Goal: Task Accomplishment & Management: Manage account settings

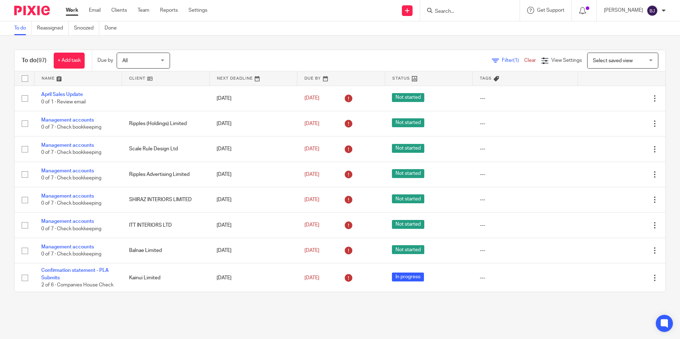
click at [457, 13] on input "Search" at bounding box center [466, 12] width 64 height 6
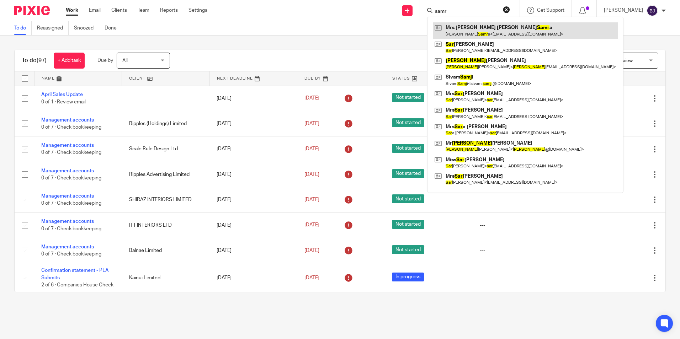
type input "samr"
click at [473, 31] on link at bounding box center [525, 30] width 185 height 16
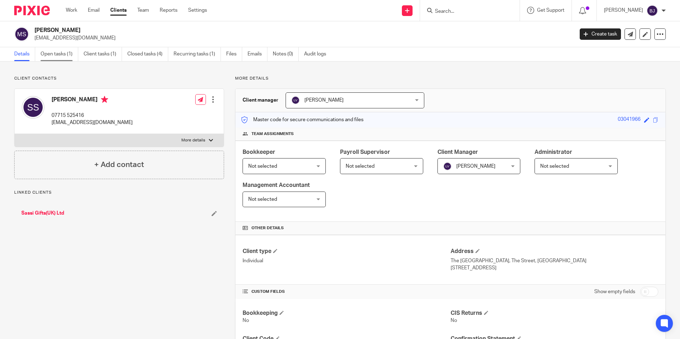
click at [63, 57] on link "Open tasks (1)" at bounding box center [60, 54] width 38 height 14
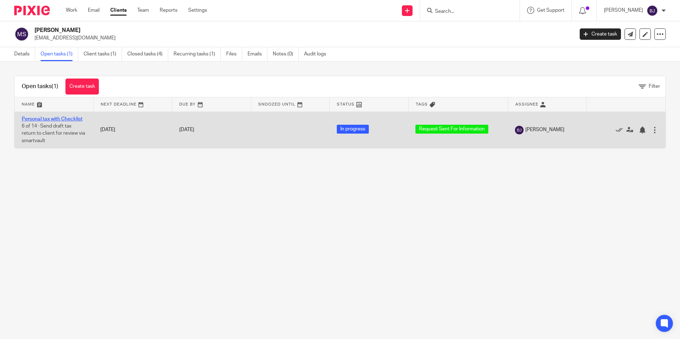
click at [51, 117] on link "Personal tax with Checklist" at bounding box center [52, 119] width 61 height 5
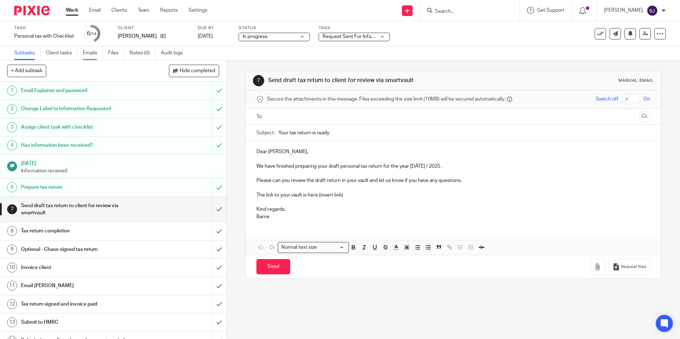
click at [89, 52] on link "Emails" at bounding box center [93, 53] width 20 height 14
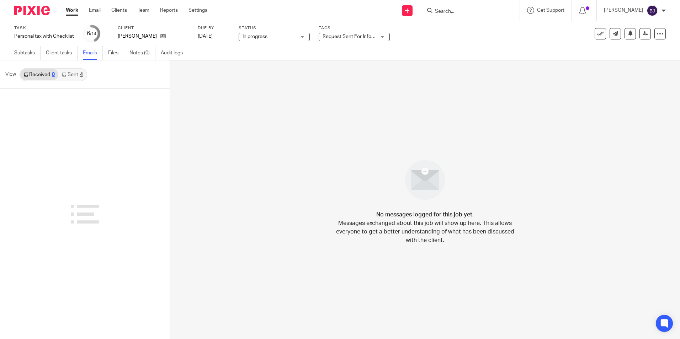
click at [72, 73] on link "Sent 4" at bounding box center [72, 74] width 28 height 11
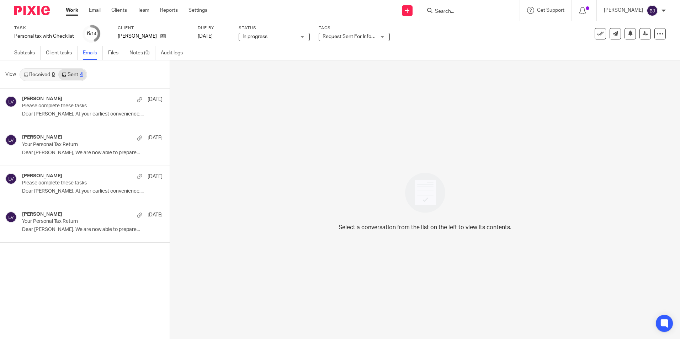
click at [42, 70] on link "Received 0" at bounding box center [39, 74] width 38 height 11
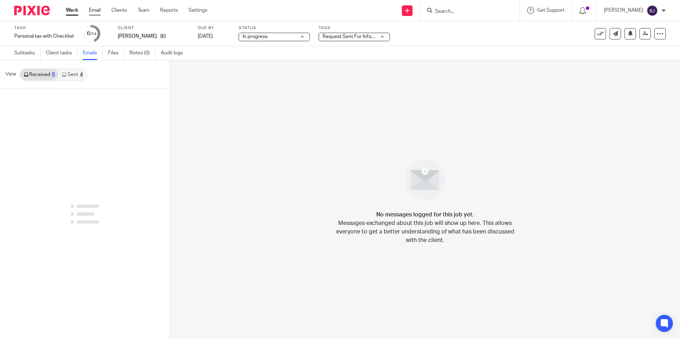
click at [93, 10] on link "Email" at bounding box center [95, 10] width 12 height 7
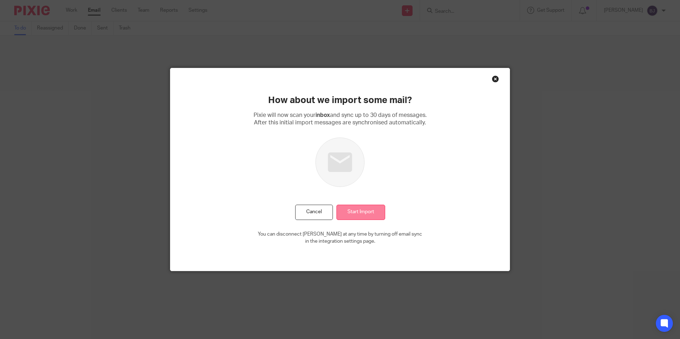
click at [365, 212] on input "Start Import" at bounding box center [361, 212] width 49 height 15
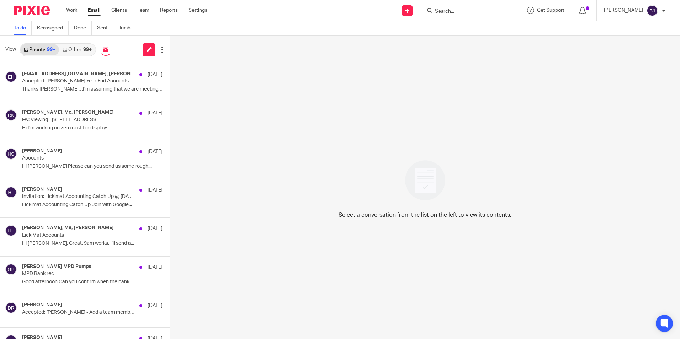
click at [467, 11] on input "Search" at bounding box center [466, 12] width 64 height 6
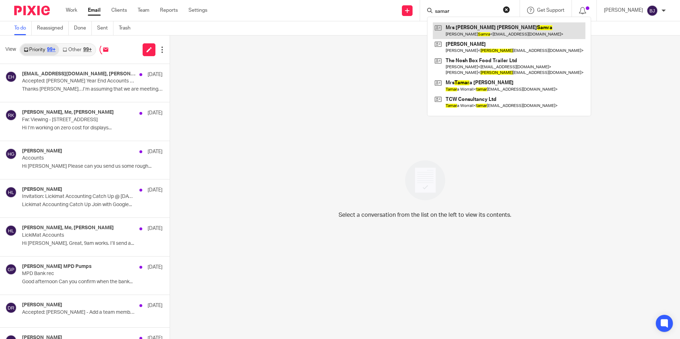
type input "samar"
click at [474, 31] on link at bounding box center [509, 30] width 153 height 16
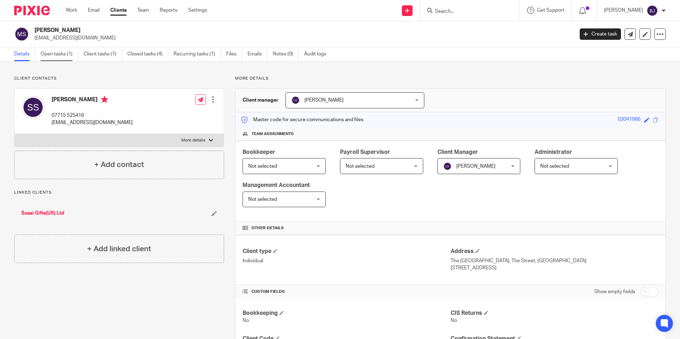
click at [60, 55] on link "Open tasks (1)" at bounding box center [60, 54] width 38 height 14
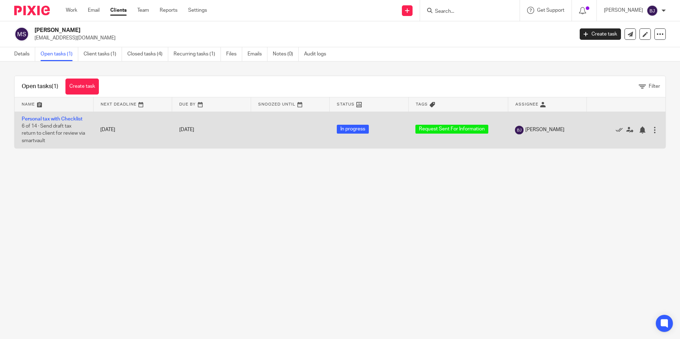
click at [57, 122] on td "Personal tax with Checklist 6 of 14 · Send draft tax return to client for revie…" at bounding box center [54, 130] width 79 height 37
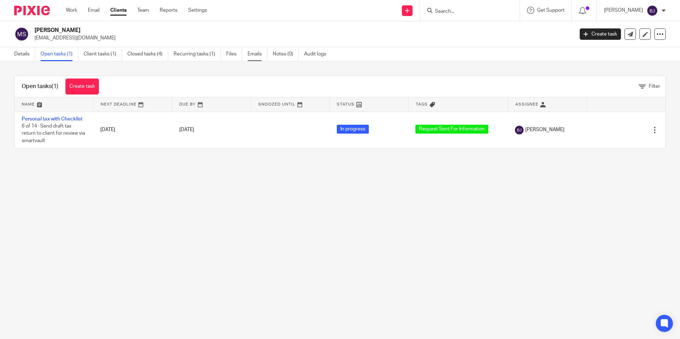
click at [258, 56] on link "Emails" at bounding box center [258, 54] width 20 height 14
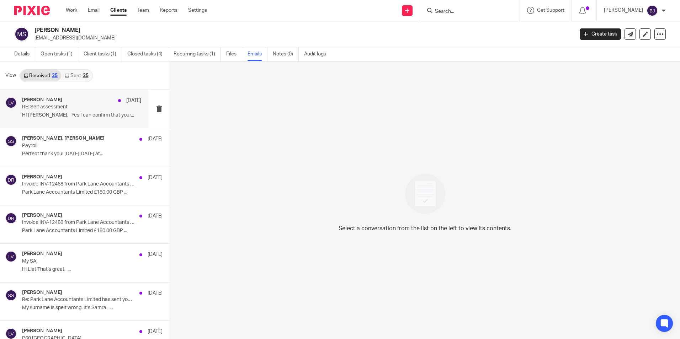
click at [75, 115] on p "HI Sandra, Yes I can confirm that your..." at bounding box center [81, 115] width 119 height 6
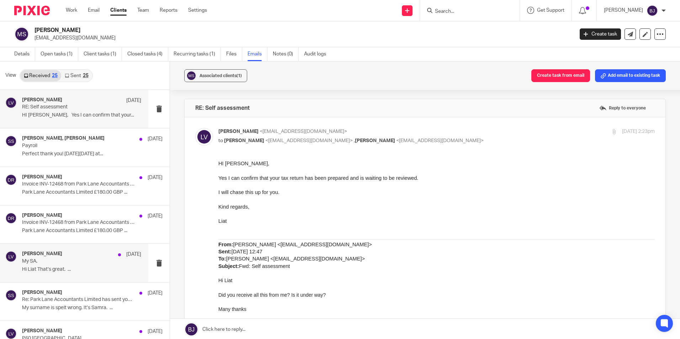
click at [70, 261] on p "My SA." at bounding box center [69, 262] width 95 height 6
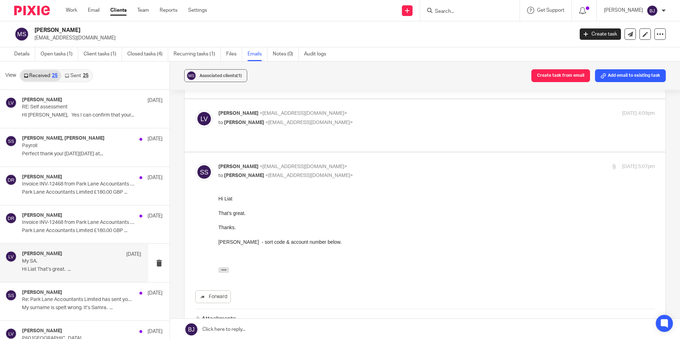
scroll to position [164, 0]
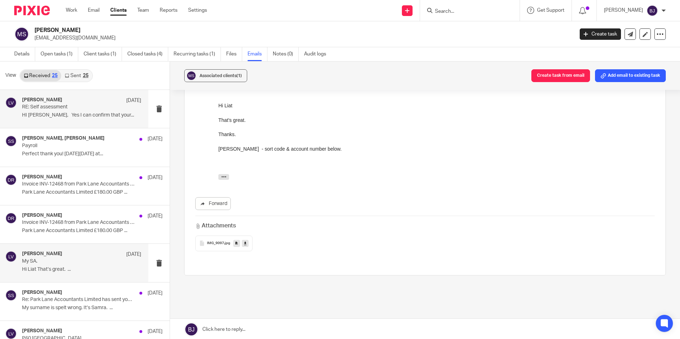
click at [63, 103] on div "Liat Viney 24 Jun" at bounding box center [81, 100] width 119 height 7
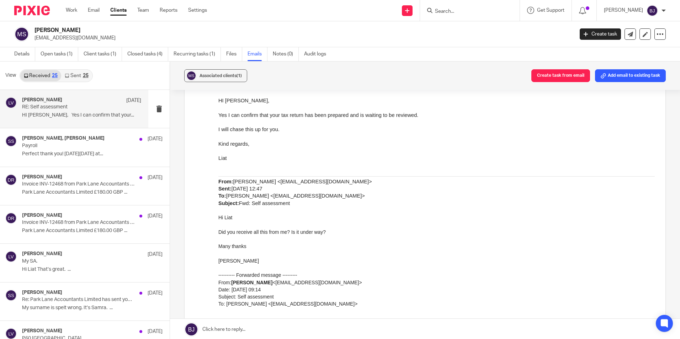
scroll to position [0, 0]
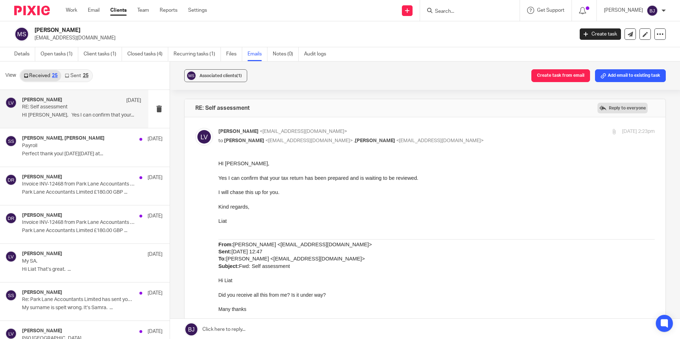
click at [611, 108] on label "Reply to everyone" at bounding box center [623, 108] width 50 height 11
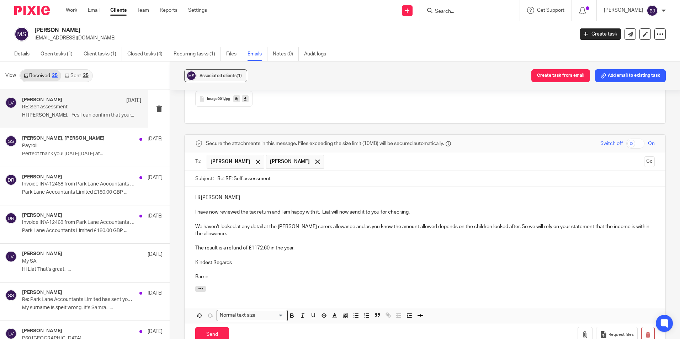
click at [231, 197] on p "Hi Sandra" at bounding box center [425, 197] width 460 height 7
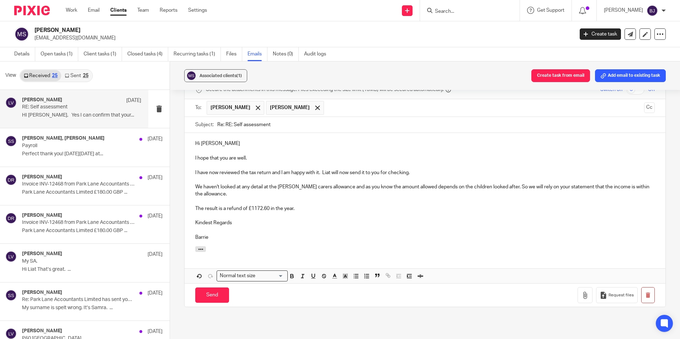
scroll to position [1953, 0]
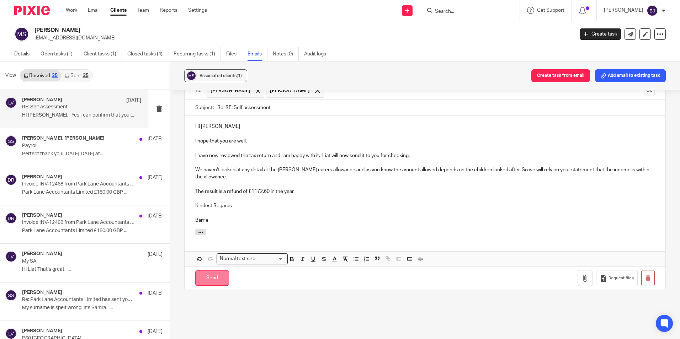
click at [202, 279] on input "Send" at bounding box center [212, 278] width 34 height 15
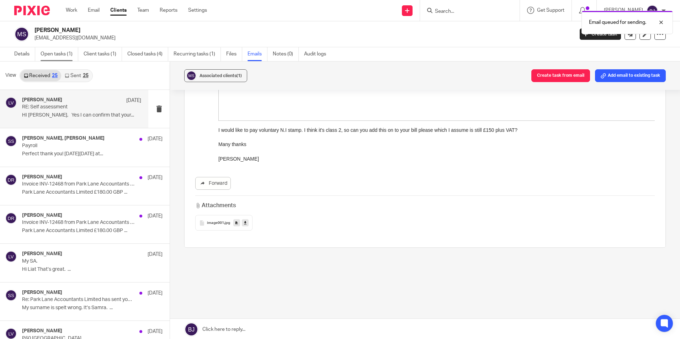
click at [49, 52] on link "Open tasks (1)" at bounding box center [60, 54] width 38 height 14
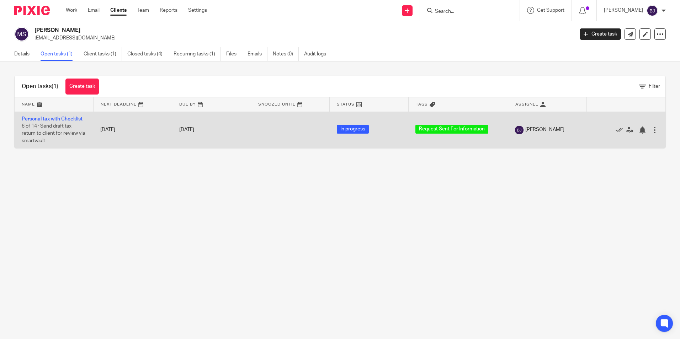
click at [52, 119] on link "Personal tax with Checklist" at bounding box center [52, 119] width 61 height 5
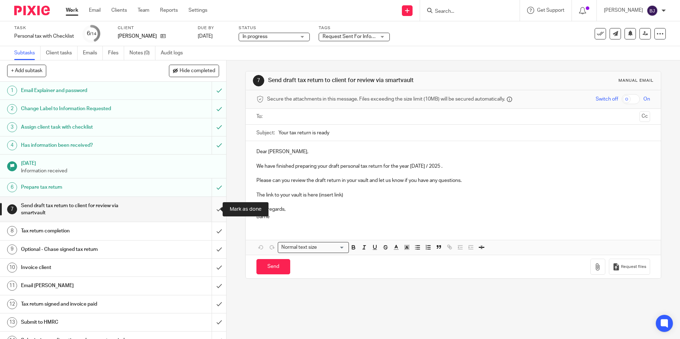
click at [211, 212] on input "submit" at bounding box center [113, 209] width 226 height 25
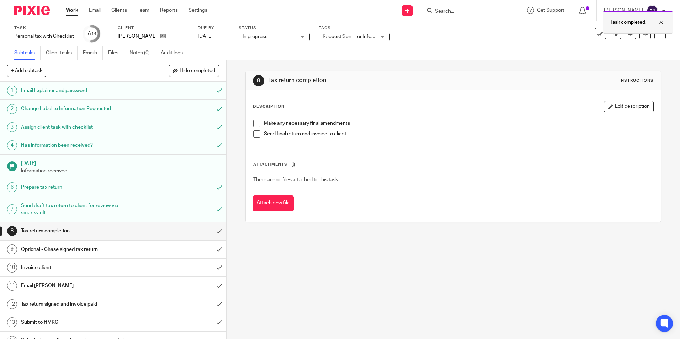
click at [662, 21] on div at bounding box center [655, 22] width 19 height 9
click at [643, 35] on icon at bounding box center [645, 33] width 5 height 5
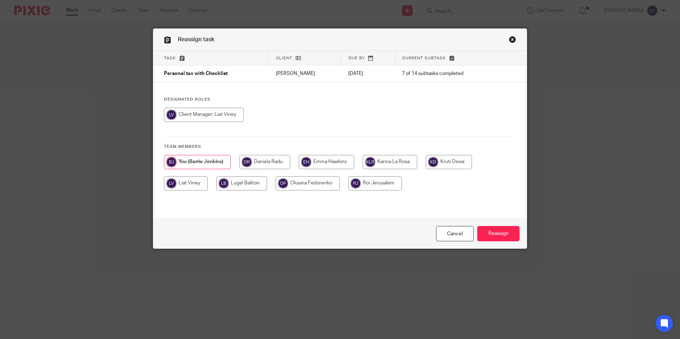
click at [188, 185] on input "radio" at bounding box center [186, 183] width 44 height 14
radio input "true"
click at [496, 232] on input "Reassign" at bounding box center [498, 233] width 42 height 15
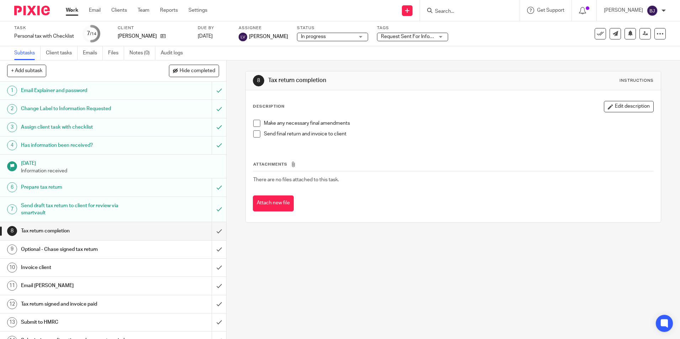
click at [256, 134] on span at bounding box center [256, 134] width 7 height 7
click at [253, 133] on span at bounding box center [256, 134] width 7 height 7
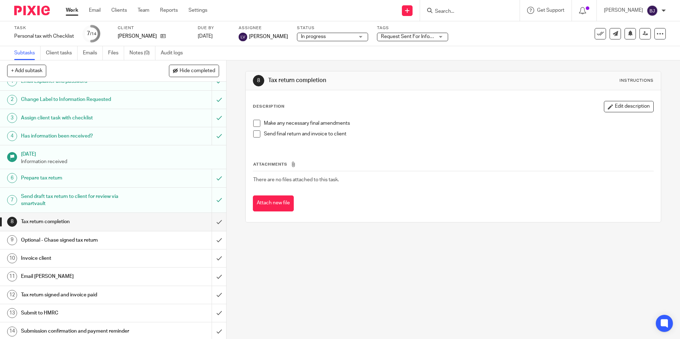
scroll to position [11, 0]
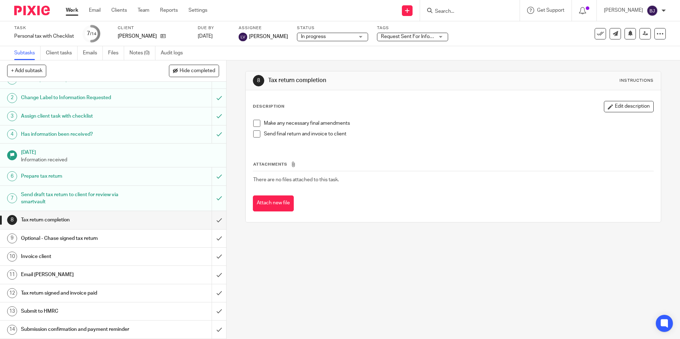
click at [414, 285] on div "8 Tax return completion Instructions Description Edit description Make any nece…" at bounding box center [454, 199] width 454 height 279
